Goal: Check status: Check status

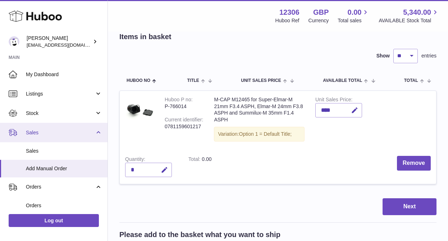
click at [37, 129] on span "Sales" at bounding box center [60, 132] width 69 height 7
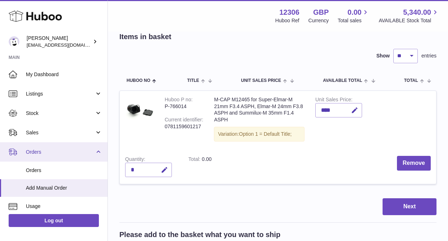
click at [47, 152] on span "Orders" at bounding box center [60, 152] width 69 height 7
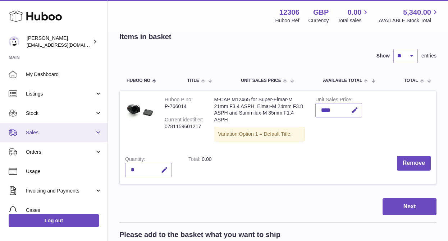
click at [56, 135] on span "Sales" at bounding box center [60, 132] width 69 height 7
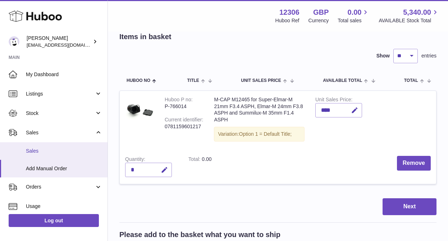
click at [52, 150] on span "Sales" at bounding box center [64, 151] width 76 height 7
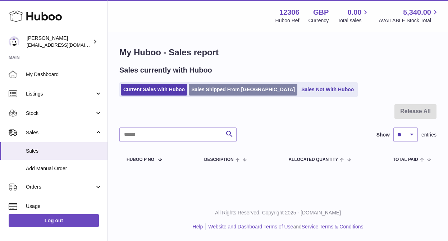
click at [225, 88] on link "Sales Shipped From [GEOGRAPHIC_DATA]" at bounding box center [243, 90] width 109 height 12
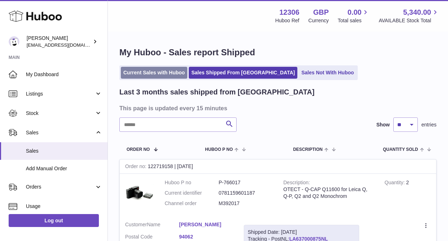
click at [152, 75] on link "Current Sales with Huboo" at bounding box center [154, 73] width 67 height 12
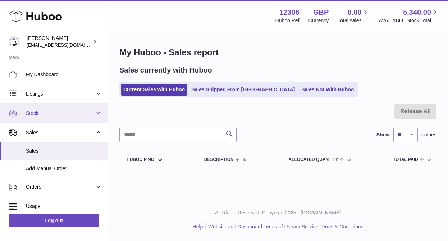
click at [98, 114] on link "Stock" at bounding box center [54, 113] width 108 height 19
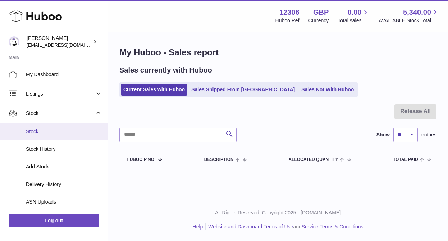
click at [72, 132] on span "Stock" at bounding box center [64, 131] width 76 height 7
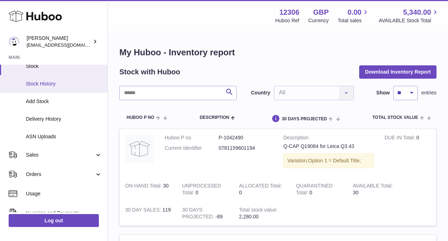
scroll to position [67, 0]
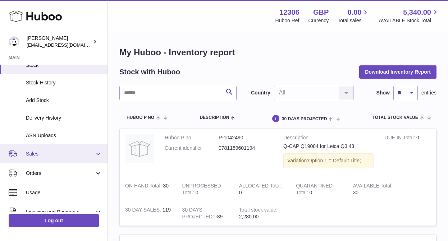
click at [49, 154] on span "Sales" at bounding box center [60, 154] width 69 height 7
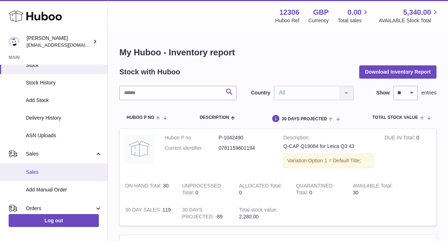
click at [48, 173] on span "Sales" at bounding box center [64, 172] width 76 height 7
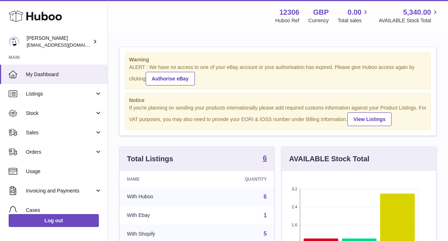
scroll to position [112, 154]
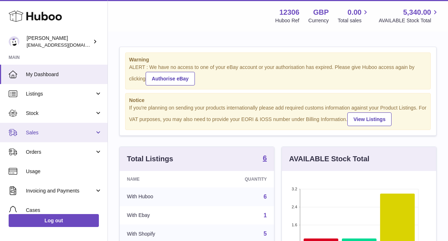
click at [50, 134] on span "Sales" at bounding box center [60, 132] width 69 height 7
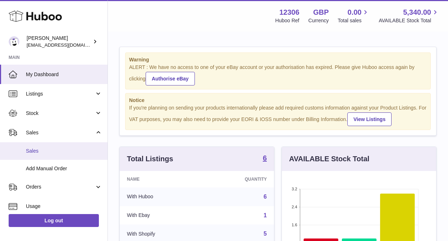
click at [47, 156] on link "Sales" at bounding box center [54, 151] width 108 height 18
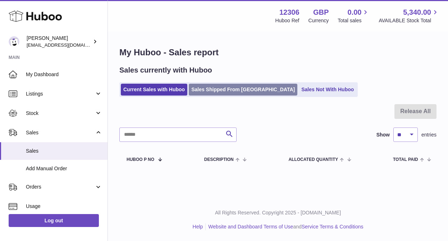
click at [231, 88] on link "Sales Shipped From [GEOGRAPHIC_DATA]" at bounding box center [243, 90] width 109 height 12
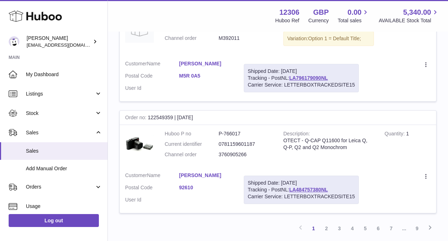
scroll to position [1155, 0]
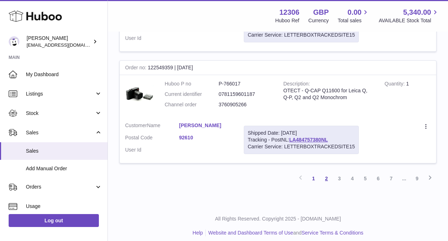
click at [327, 172] on link "2" at bounding box center [326, 178] width 13 height 13
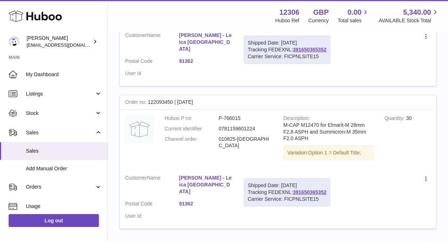
scroll to position [1130, 0]
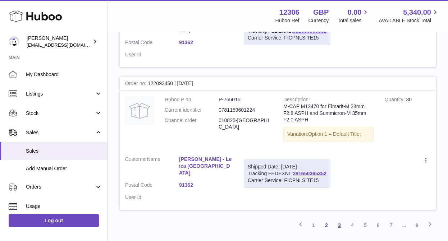
click at [340, 219] on link "3" at bounding box center [339, 225] width 13 height 13
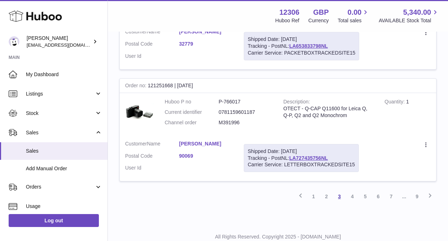
scroll to position [1218, 0]
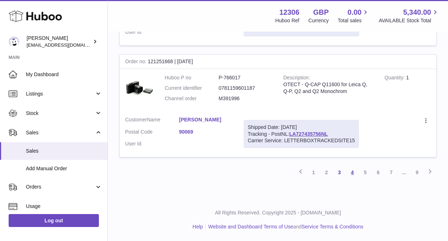
click at [351, 174] on link "4" at bounding box center [352, 172] width 13 height 13
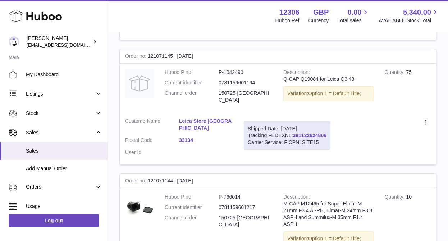
scroll to position [713, 0]
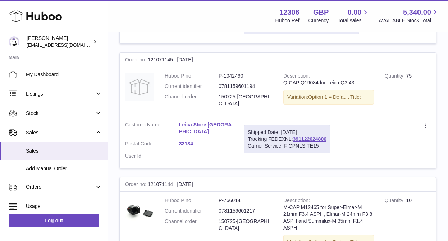
drag, startPoint x: 196, startPoint y: 54, endPoint x: 125, endPoint y: 53, distance: 70.8
click at [125, 53] on div "Order no 121071145 | [DATE]" at bounding box center [278, 60] width 316 height 14
copy div "Order no 121071145 | [DATE]"
